Goal: Check status: Check status

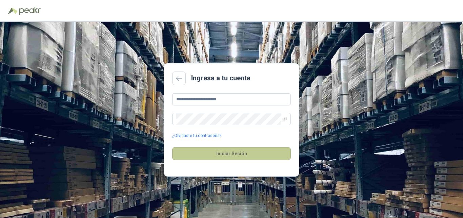
click at [227, 153] on button "Iniciar Sesión" at bounding box center [231, 153] width 119 height 13
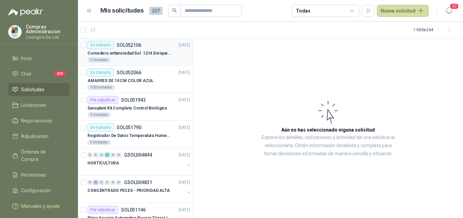
click at [130, 55] on p "Comedero antiansiedad Sol. 1214 Enriquecimiento" at bounding box center [129, 53] width 84 height 6
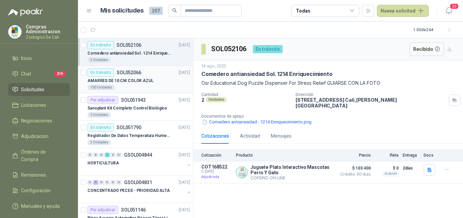
click at [116, 79] on p "AMARRES DE 10 CM COLOR AZUL" at bounding box center [120, 81] width 66 height 6
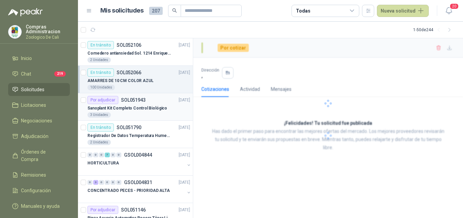
click at [121, 106] on p "Sanoplant Kit Completo Control Biológico" at bounding box center [127, 108] width 80 height 6
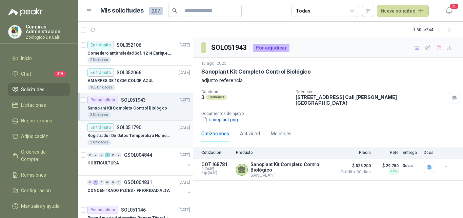
click at [145, 130] on div "En tránsito SOL051790 [DATE]" at bounding box center [138, 127] width 103 height 8
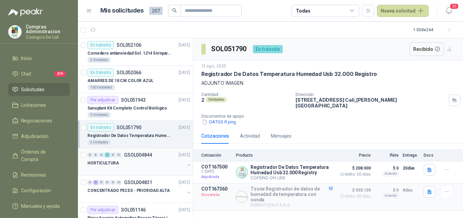
click at [128, 170] on div at bounding box center [135, 169] width 97 height 5
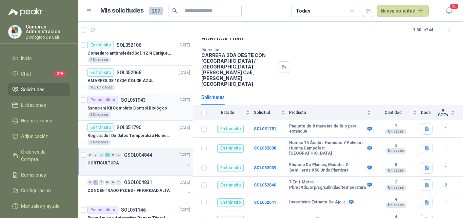
click at [142, 102] on p "SOL051943" at bounding box center [133, 100] width 25 height 5
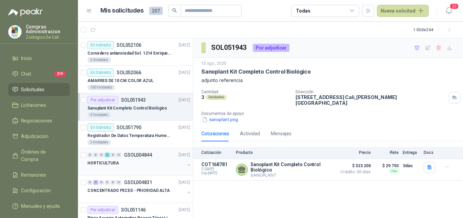
click at [139, 153] on p "GSOL004844" at bounding box center [138, 154] width 28 height 5
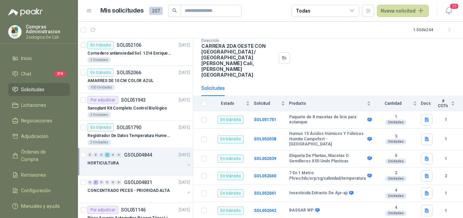
scroll to position [60, 0]
